Goal: Navigation & Orientation: Find specific page/section

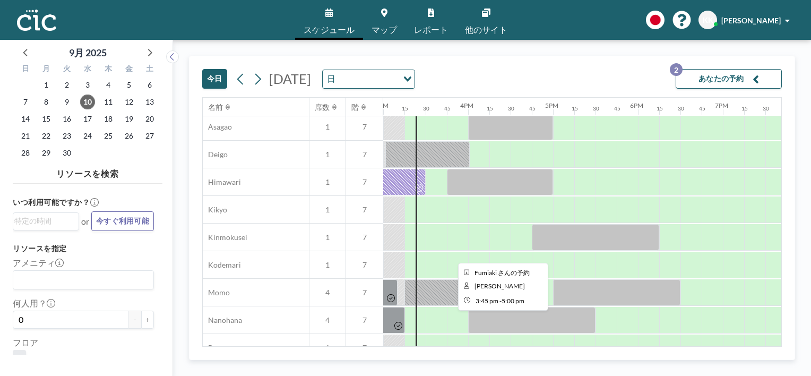
scroll to position [368, 1274]
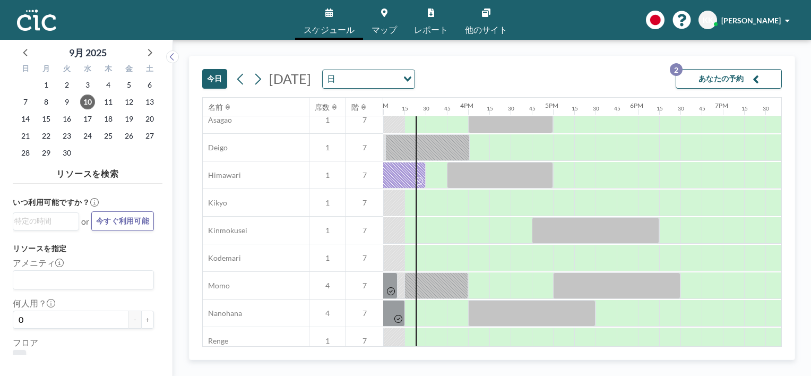
click at [387, 23] on link "マップ" at bounding box center [384, 20] width 42 height 40
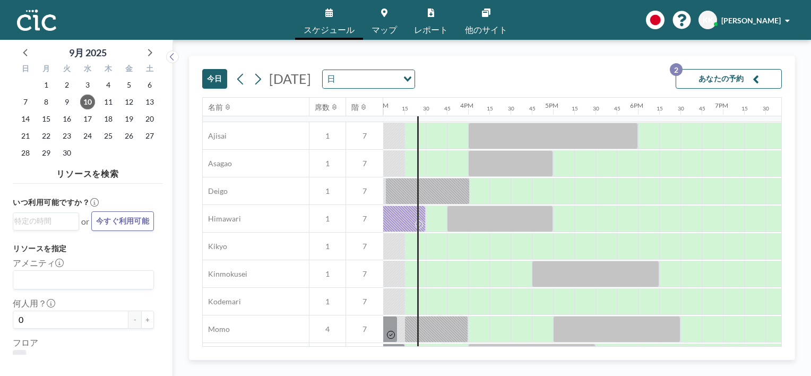
scroll to position [327, 1274]
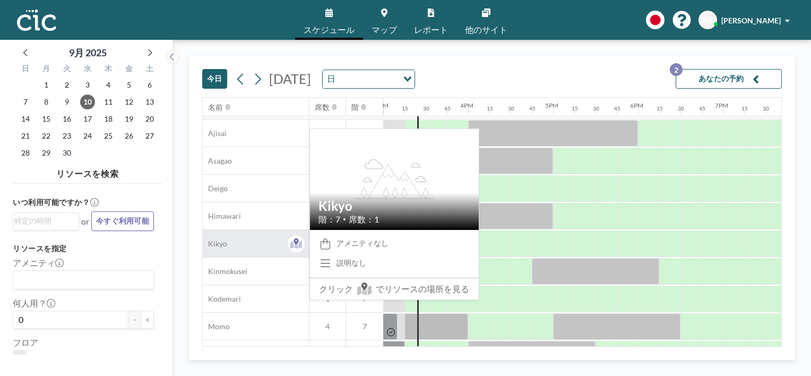
click at [220, 242] on span "Kikyo" at bounding box center [215, 244] width 24 height 10
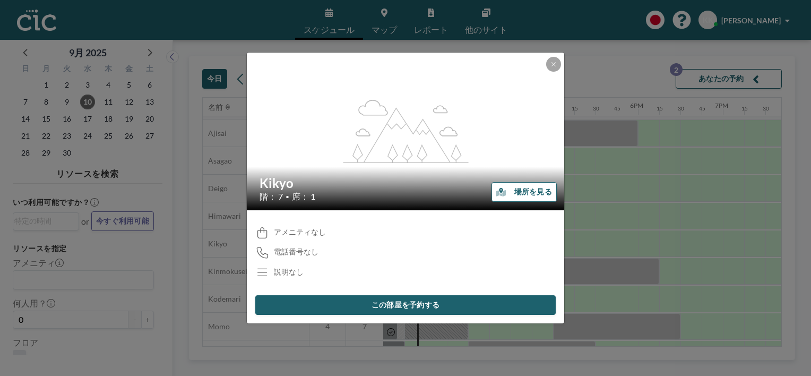
click at [524, 191] on button "場所を見る" at bounding box center [523, 192] width 65 height 20
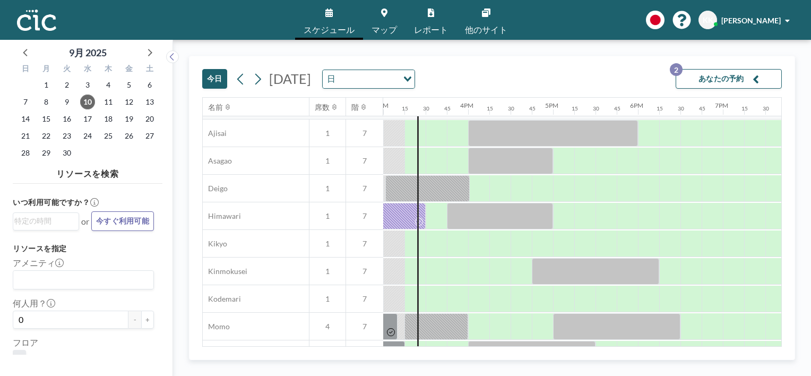
scroll to position [327, 1274]
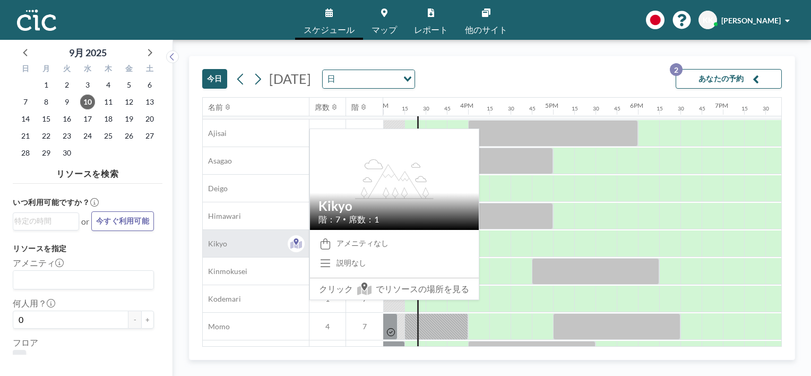
click at [224, 246] on span "Kikyo" at bounding box center [215, 244] width 24 height 10
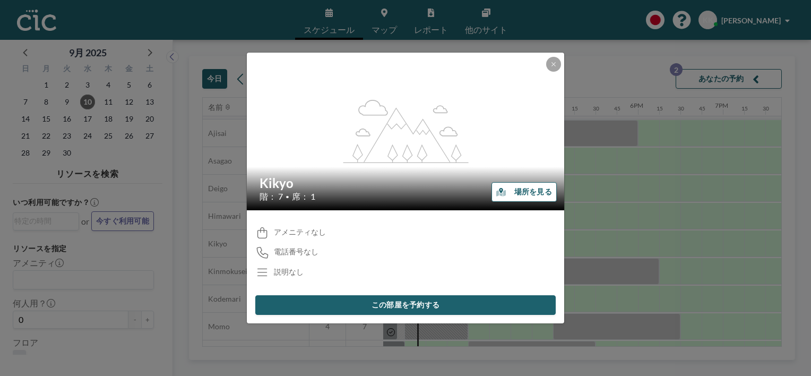
click at [526, 192] on button "場所を見る" at bounding box center [523, 192] width 65 height 20
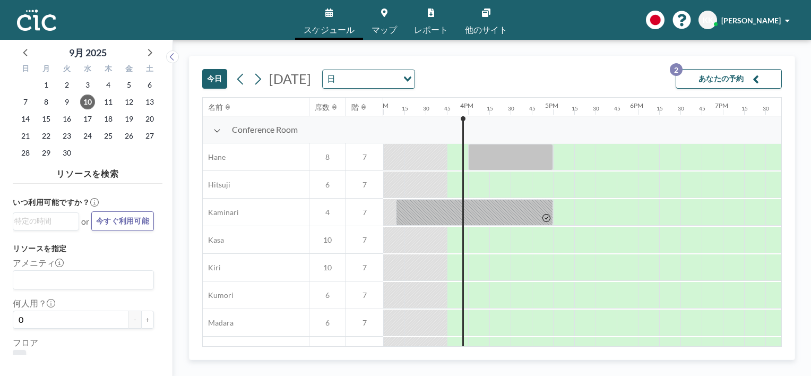
scroll to position [0, 1274]
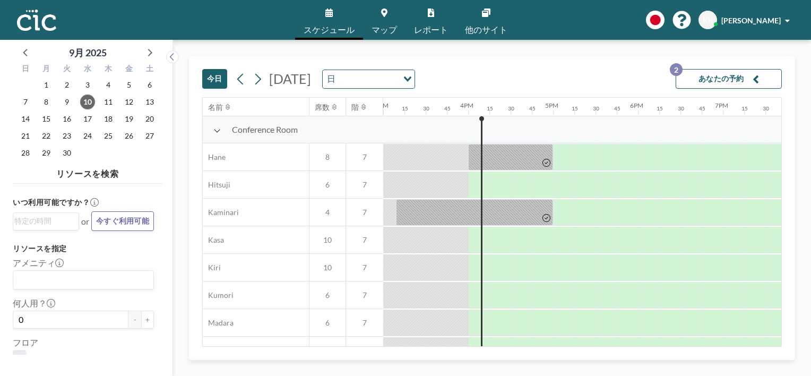
click at [168, 30] on div "スケジュール マップ レポート 他のサイト English Polski 日本語 Española KK Katsushi Kouyama" at bounding box center [405, 20] width 811 height 40
